Goal: Task Accomplishment & Management: Use online tool/utility

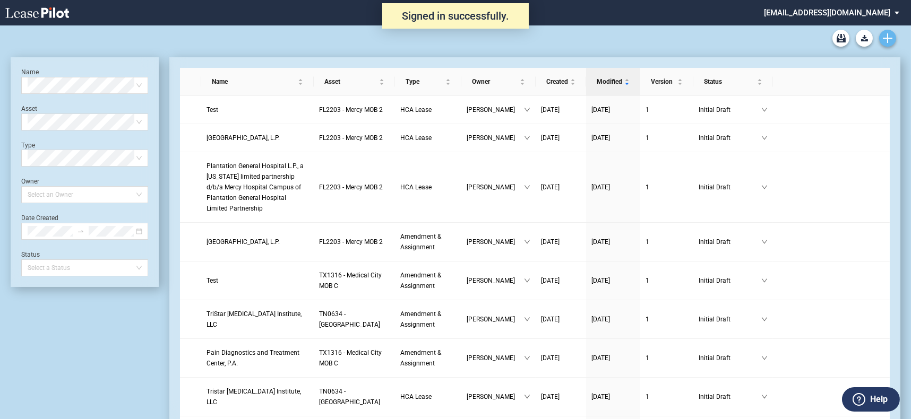
click at [883, 38] on icon "Create new document" at bounding box center [888, 38] width 10 height 10
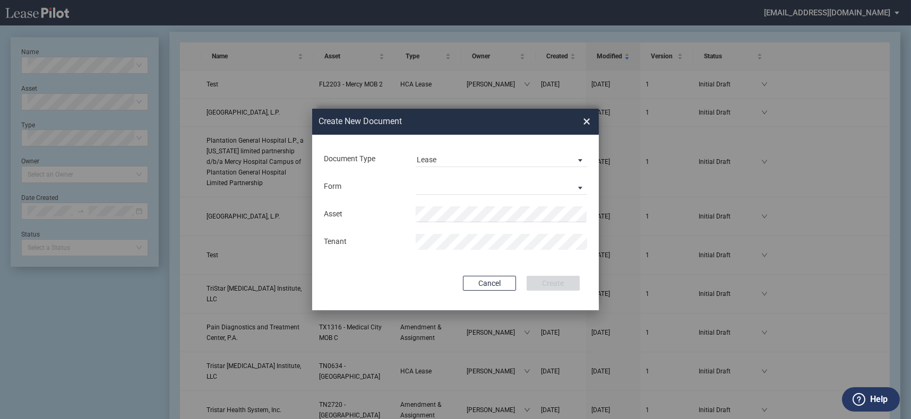
click at [473, 151] on md-input-container "Document Type Lease Lease Amendment" at bounding box center [455, 159] width 265 height 18
click at [476, 166] on md-select-value "Lease" at bounding box center [501, 159] width 171 height 16
click at [476, 187] on md-option "Amendment" at bounding box center [502, 185] width 188 height 25
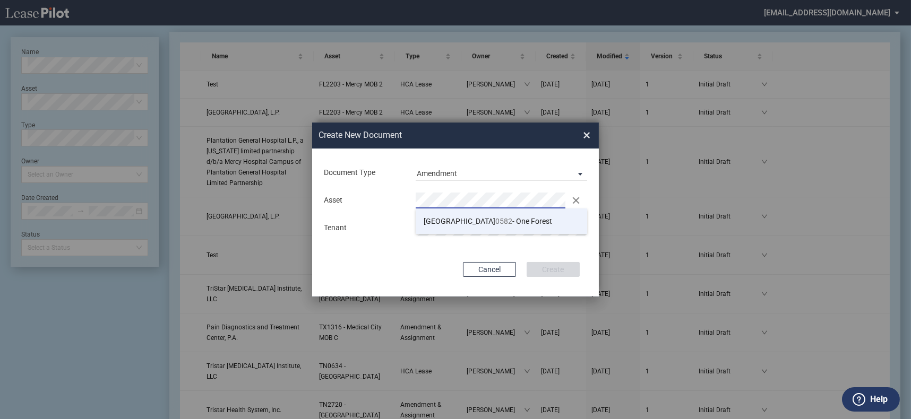
click at [490, 213] on li "TX 0582 - One Forest" at bounding box center [501, 221] width 171 height 25
click at [487, 216] on div "Asset Clear Tenant" at bounding box center [455, 214] width 265 height 55
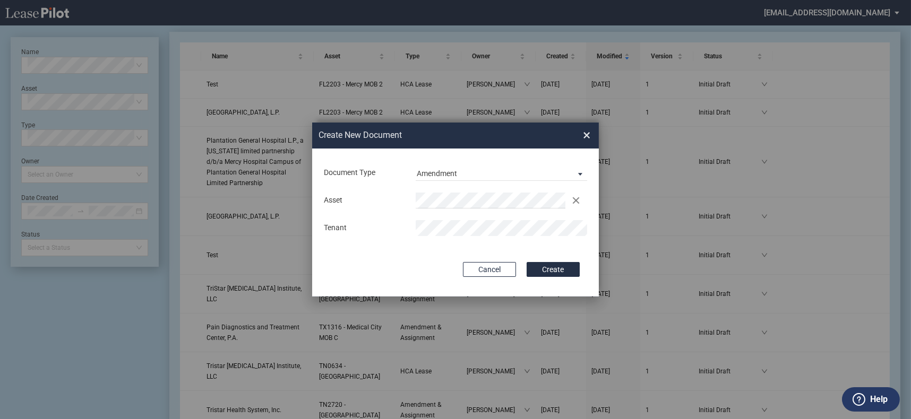
click at [527, 262] on button "Create" at bounding box center [553, 269] width 53 height 15
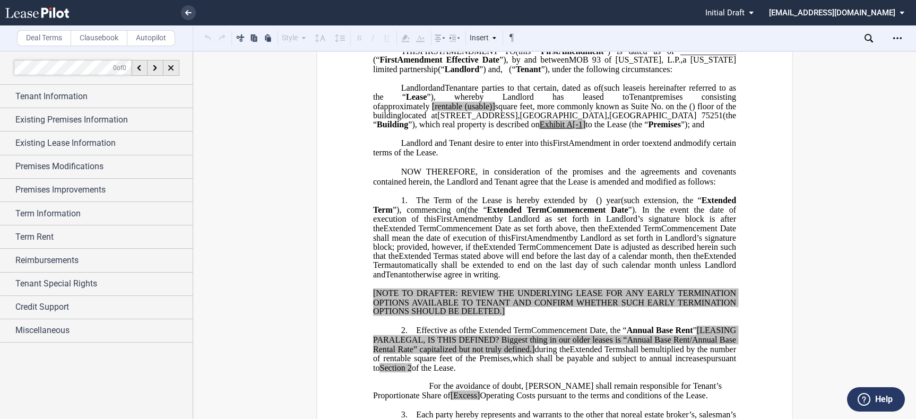
scroll to position [117, 0]
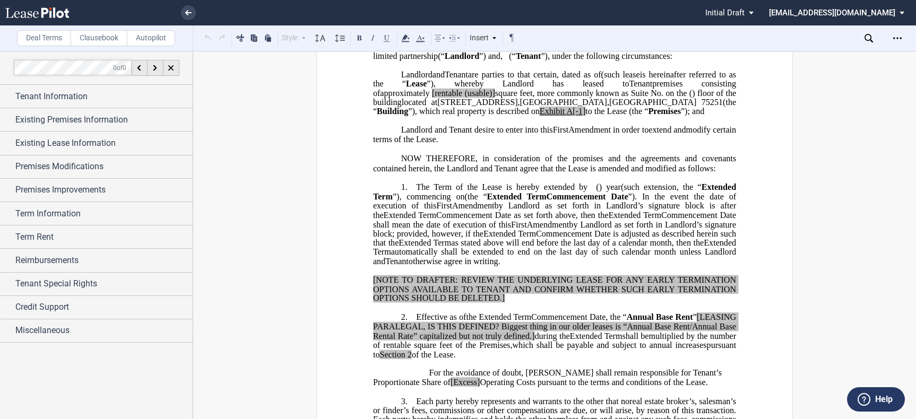
drag, startPoint x: 411, startPoint y: 203, endPoint x: 543, endPoint y: 279, distance: 151.7
click at [543, 266] on p "1. The Term of the Lease is hereby extended by [__________] ﻿ ﻿ ( ﻿ ﻿ ) year s …" at bounding box center [554, 225] width 363 height 84
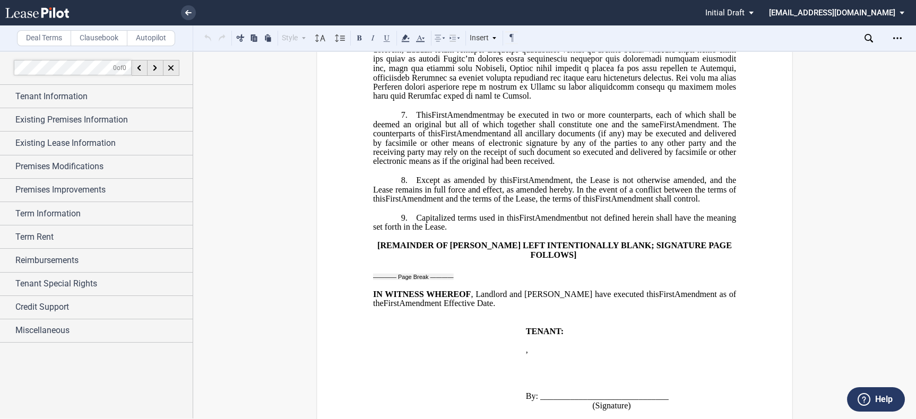
scroll to position [944, 0]
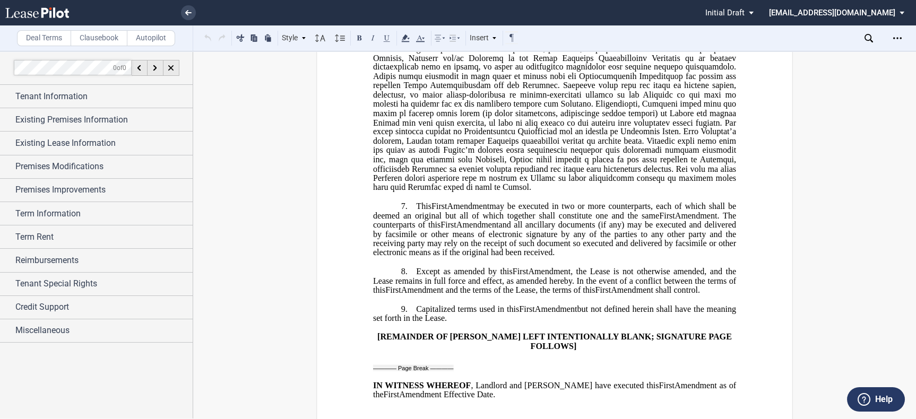
drag, startPoint x: 520, startPoint y: 267, endPoint x: 413, endPoint y: 225, distance: 115.3
click at [413, 225] on p "7. This ﻿ ﻿ First Amendment Assignment may be executed in two or more counterpa…" at bounding box center [554, 230] width 363 height 56
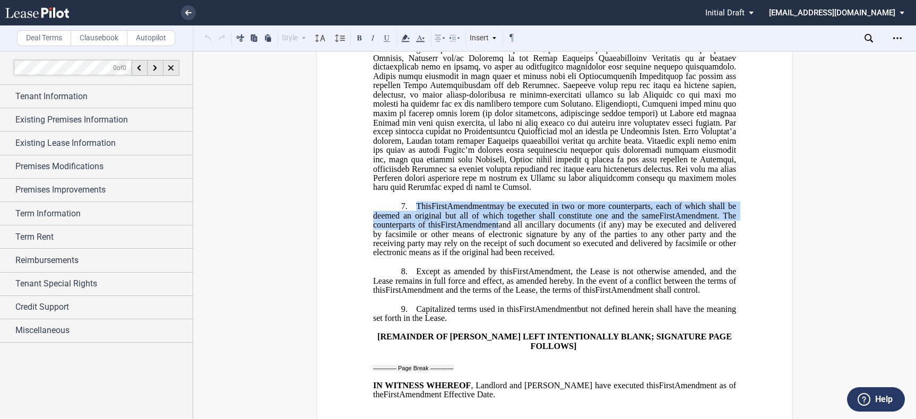
click at [530, 295] on span "Amendment and the terms of the Lease, the terms of this" at bounding box center [498, 291] width 194 height 10
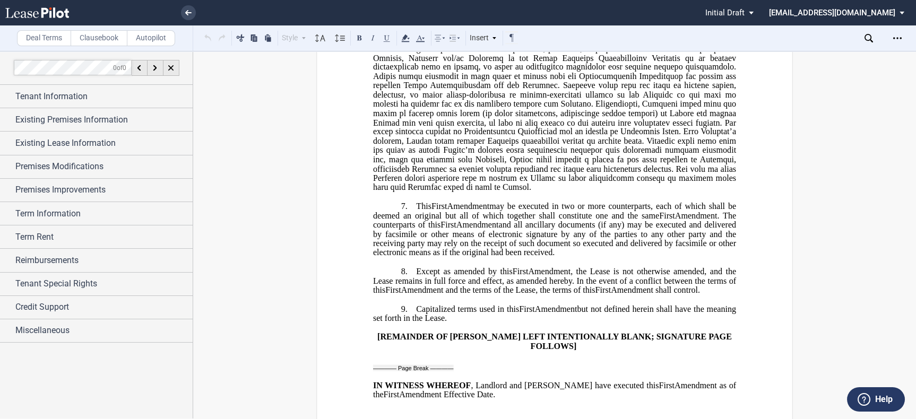
drag, startPoint x: 682, startPoint y: 308, endPoint x: 408, endPoint y: 286, distance: 274.2
click at [408, 286] on p "8. Except as amended by this ﻿ ﻿ First Amendment, the Lease is not otherwise am…" at bounding box center [554, 281] width 363 height 28
